Goal: Transaction & Acquisition: Purchase product/service

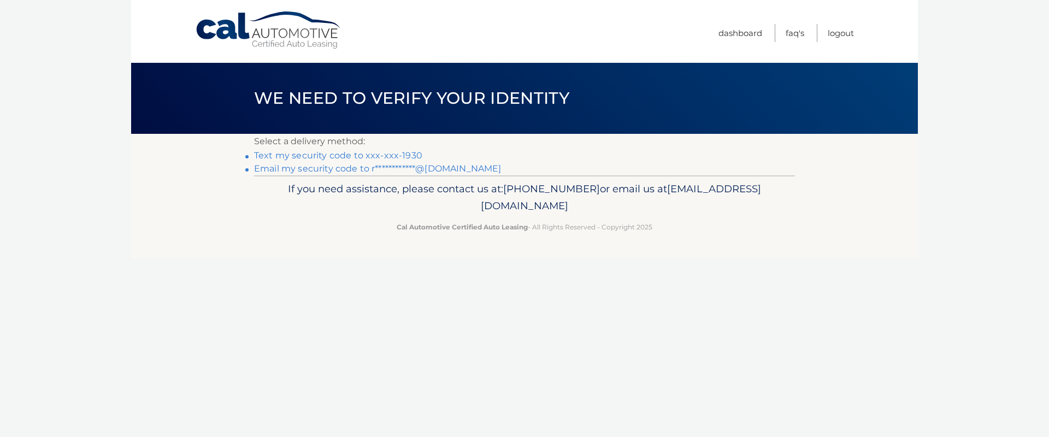
click at [392, 154] on link "Text my security code to xxx-xxx-1930" at bounding box center [338, 155] width 168 height 10
click at [392, 155] on link "Text my security code to xxx-xxx-1930" at bounding box center [338, 155] width 168 height 10
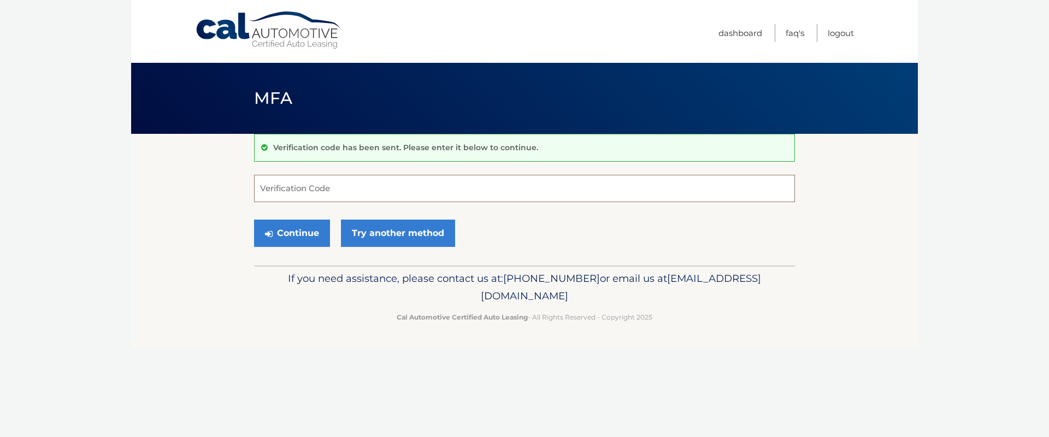
click at [345, 193] on input "Verification Code" at bounding box center [524, 188] width 541 height 27
type input "523600"
click at [254, 220] on button "Continue" at bounding box center [292, 233] width 76 height 27
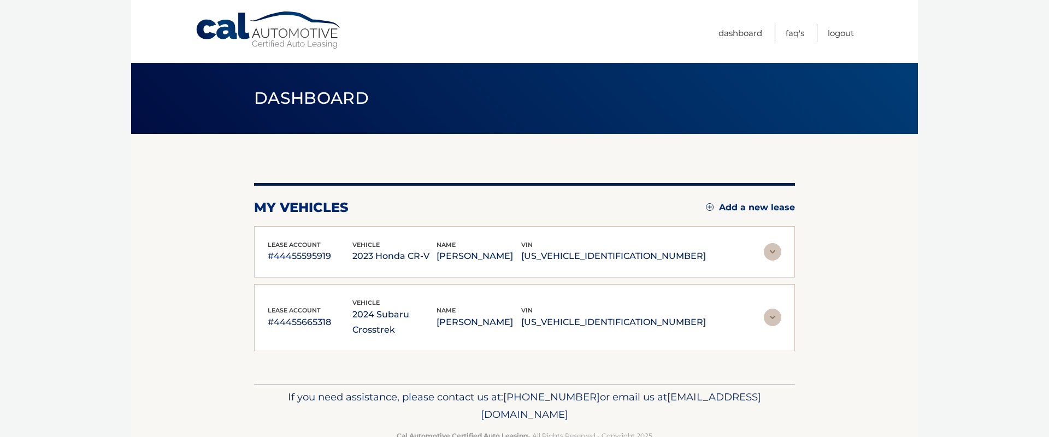
click at [773, 251] on img at bounding box center [772, 251] width 17 height 17
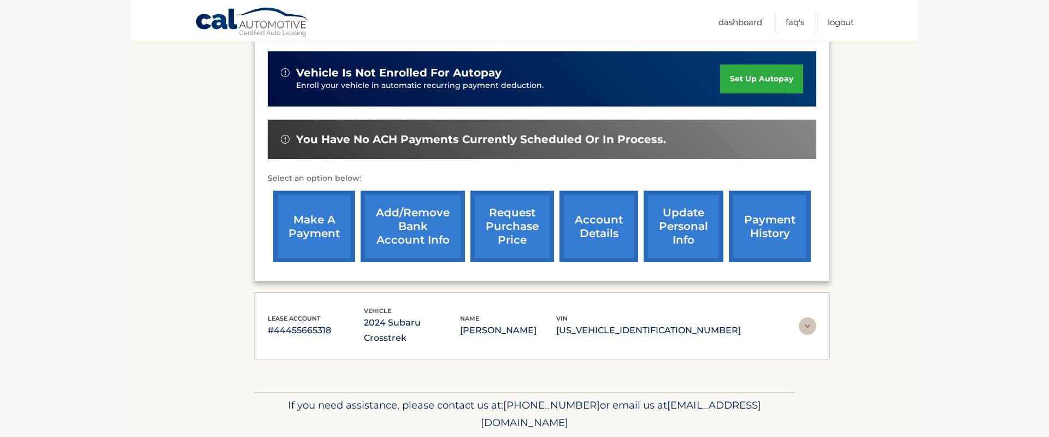
scroll to position [268, 0]
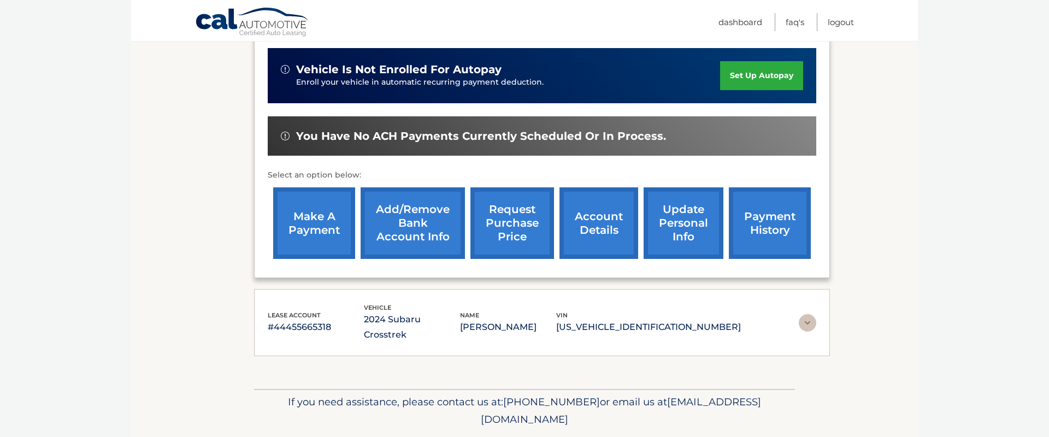
click at [311, 219] on link "make a payment" at bounding box center [314, 223] width 82 height 72
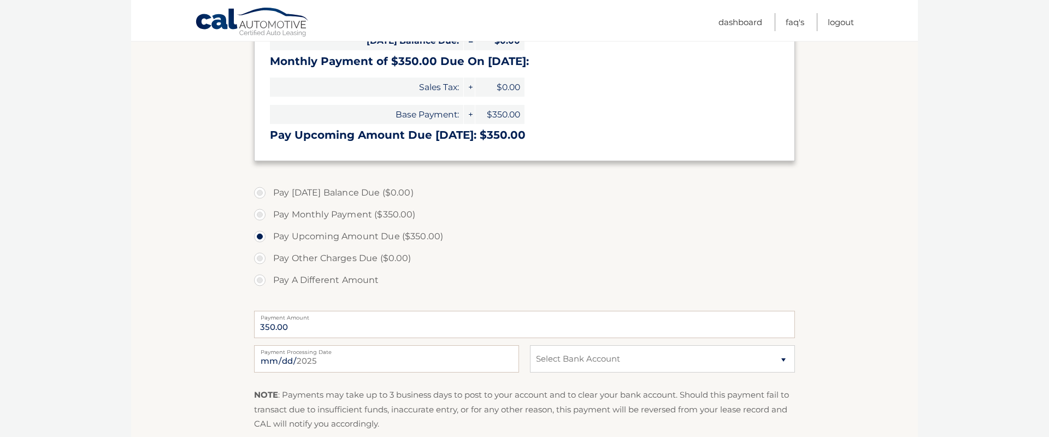
scroll to position [197, 0]
click at [654, 361] on select "Select Bank Account Checking JPMORGAN CHASE BANK, NA *****2838 Checking JPMORGA…" at bounding box center [662, 357] width 265 height 27
select select "NzdlMTQ4NTItYzQzMC00Mjc0LTg1ZTUtYzMzNDc1OWZmZTEz"
click at [530, 344] on select "Select Bank Account Checking JPMORGAN CHASE BANK, NA *****2838 Checking JPMORGA…" at bounding box center [662, 357] width 265 height 27
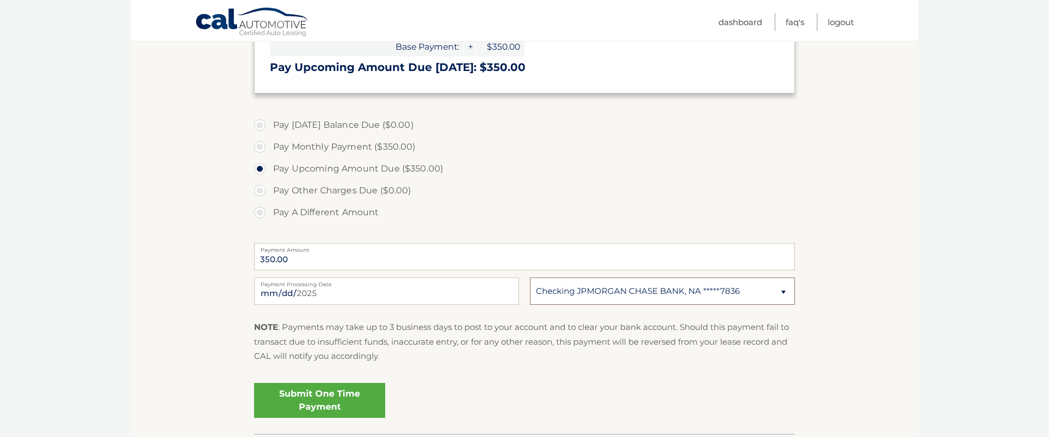
scroll to position [344, 0]
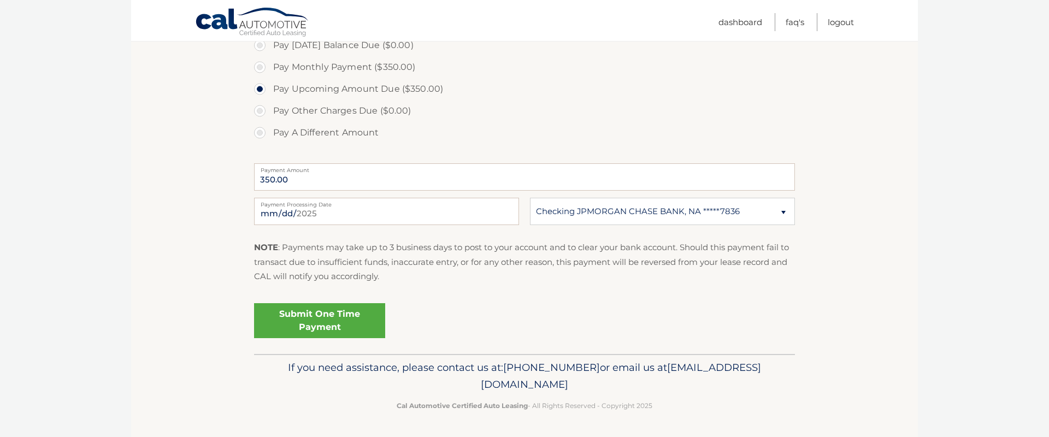
click at [340, 318] on link "Submit One Time Payment" at bounding box center [319, 320] width 131 height 35
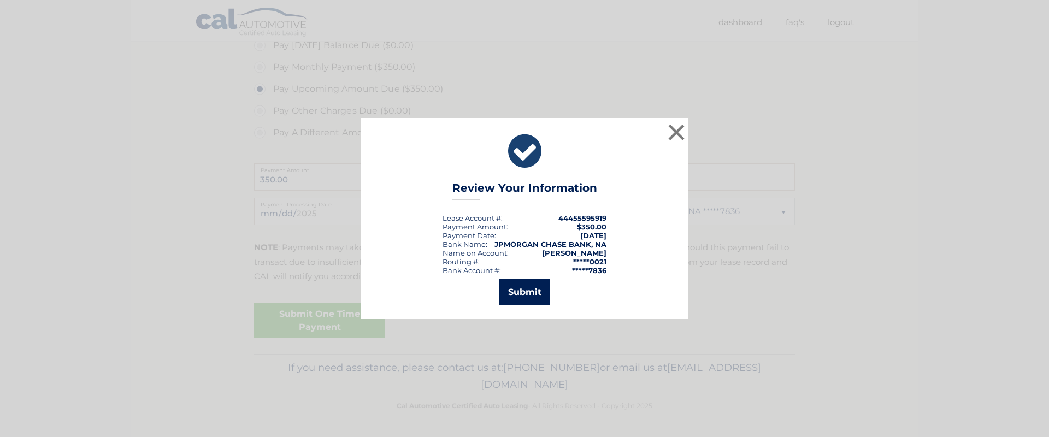
click at [522, 291] on button "Submit" at bounding box center [525, 292] width 51 height 26
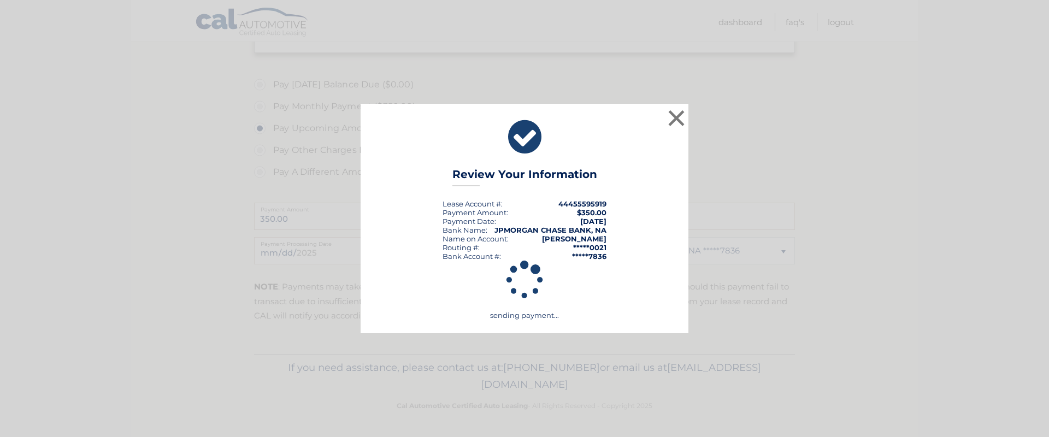
scroll to position [304, 0]
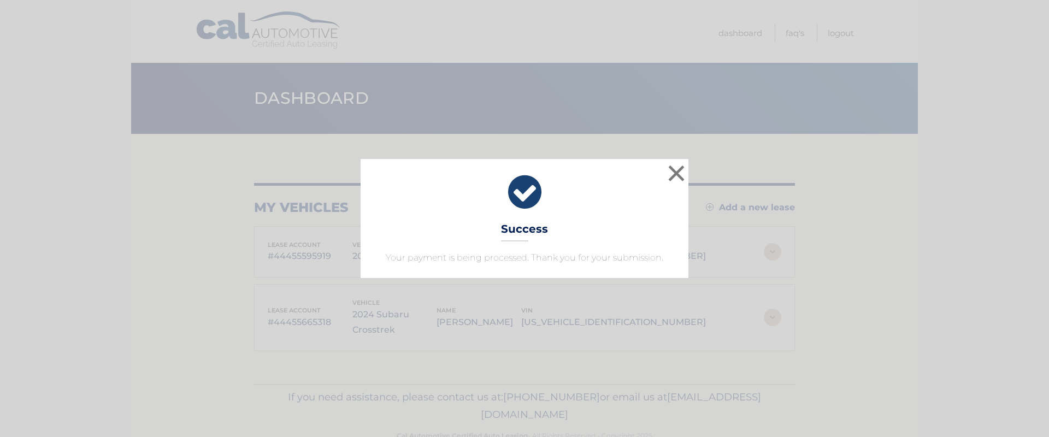
click at [529, 193] on icon at bounding box center [524, 192] width 301 height 39
